Goal: Find specific page/section: Find specific page/section

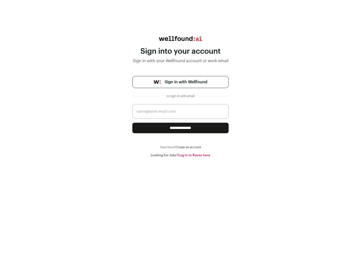
click at [186, 82] on span "Sign in with Wellfound" at bounding box center [186, 82] width 43 height 6
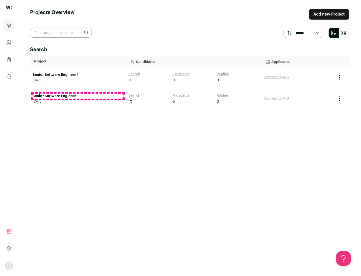
click at [78, 96] on link "Senior Software Engineer" at bounding box center [78, 96] width 91 height 5
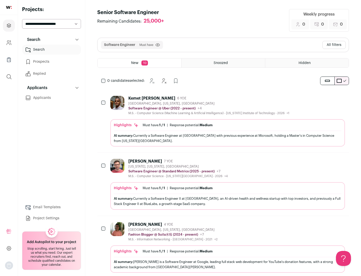
click at [223, 121] on div "Highlights Must have: 1 / 1 How many must haves have been fulfilled? | Response…" at bounding box center [227, 132] width 235 height 27
